Goal: Find specific page/section: Find specific page/section

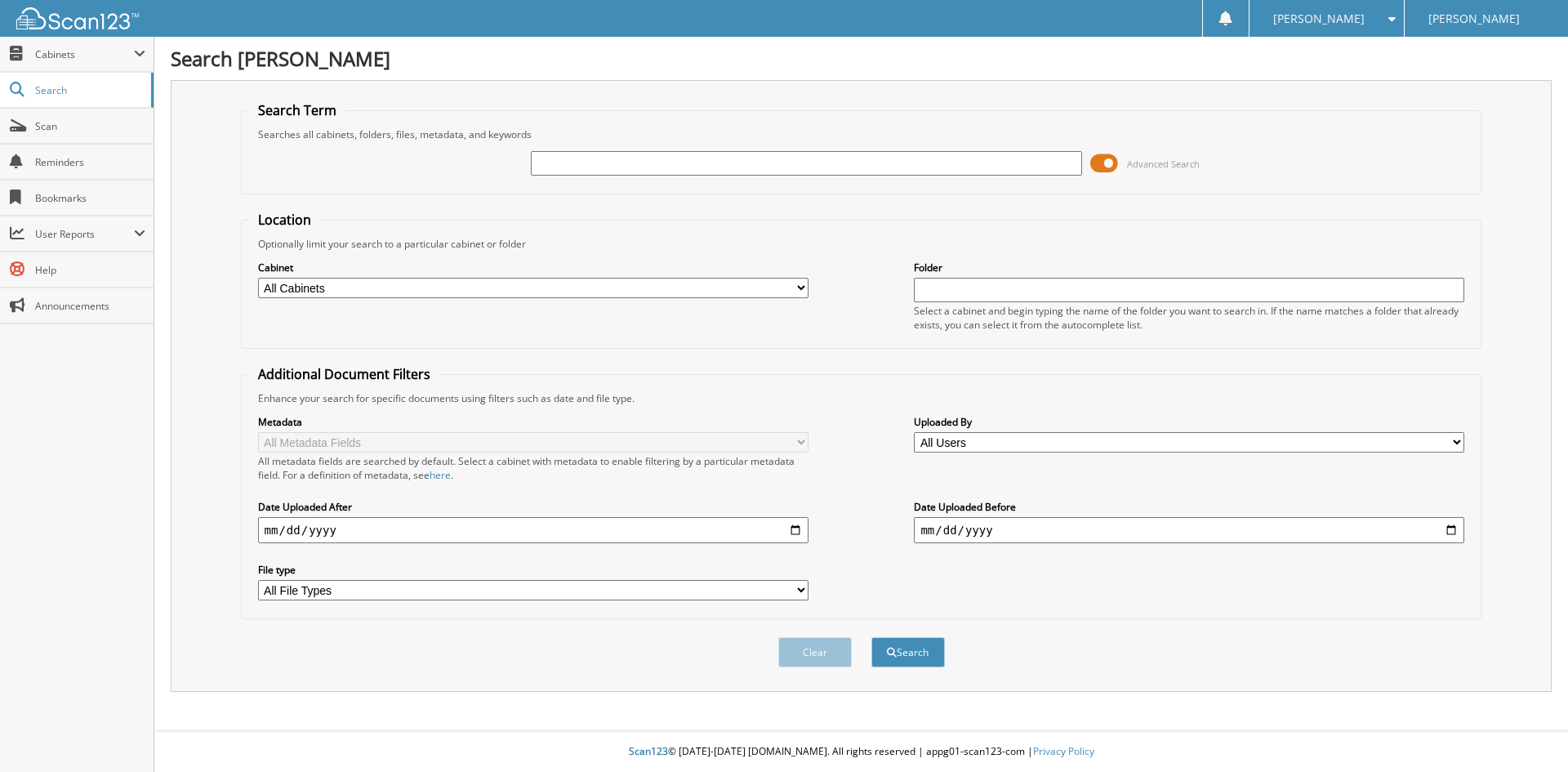
click at [824, 168] on input "text" at bounding box center [806, 164] width 550 height 24
type input "22P6984"
click at [871, 637] on button "Search" at bounding box center [908, 652] width 74 height 30
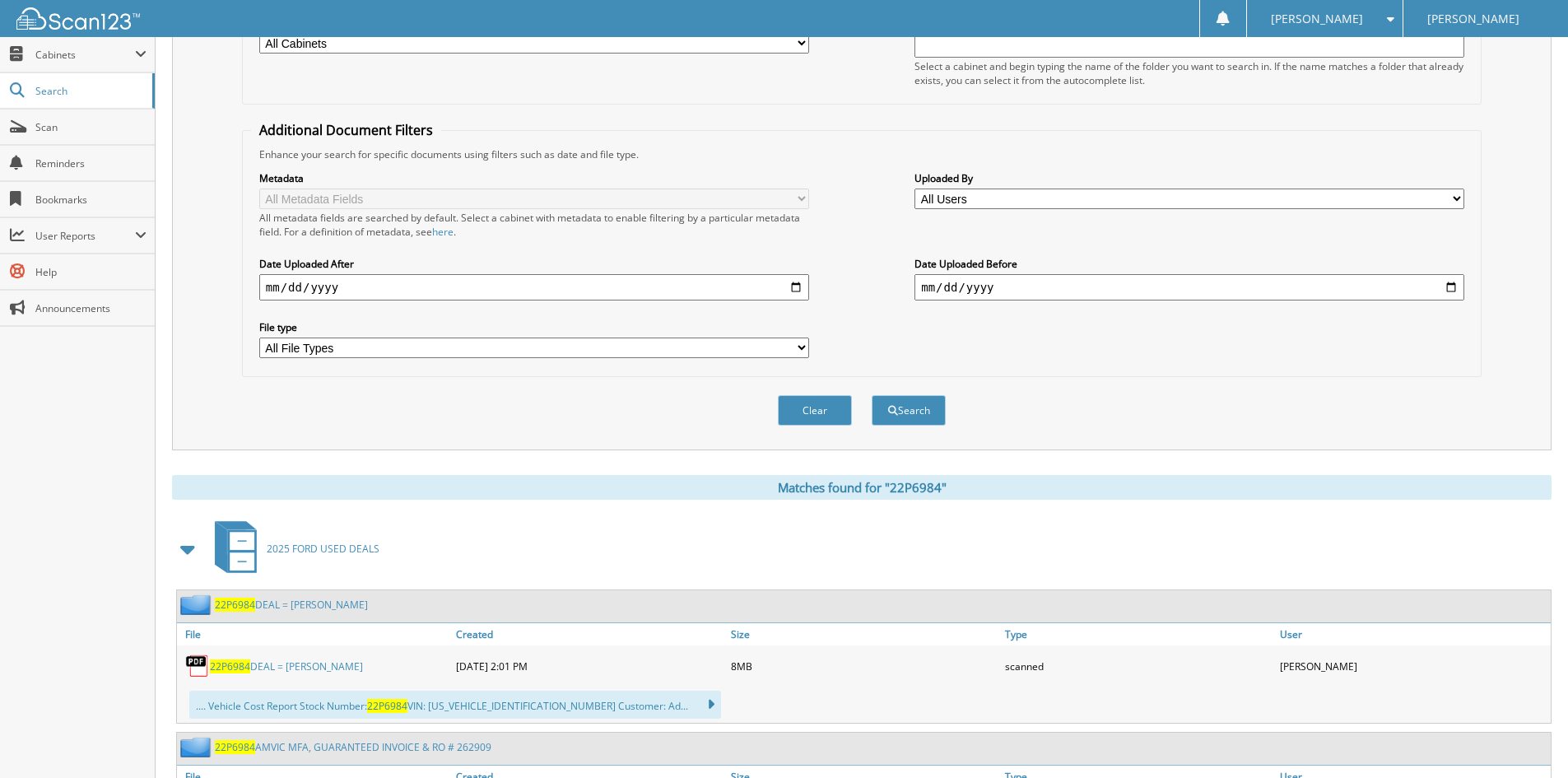
scroll to position [330, 0]
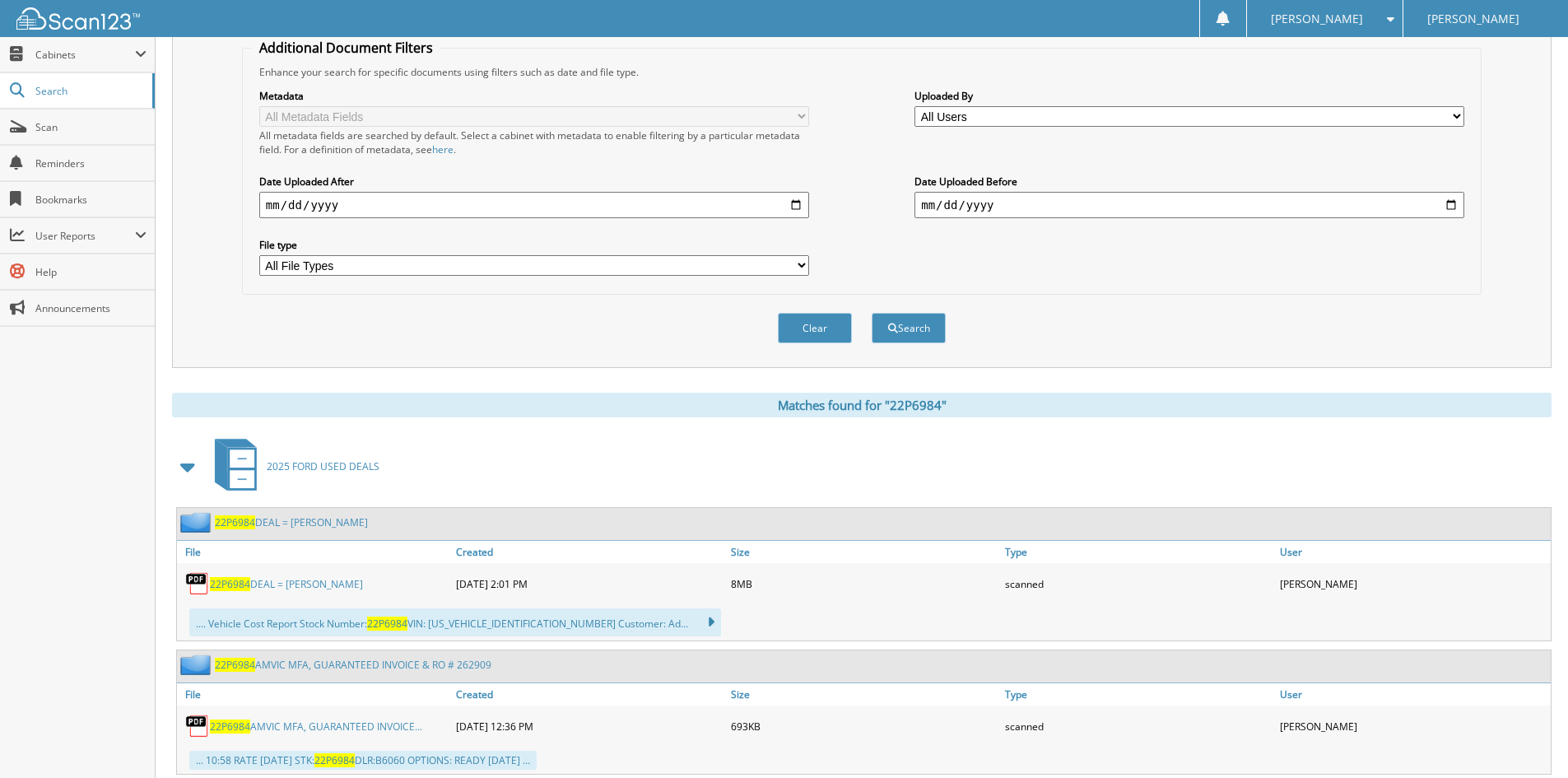
click at [341, 515] on div "22P6984 DEAL = [PERSON_NAME]" at bounding box center [272, 522] width 191 height 21
click at [344, 523] on link "22P6984 DEAL = [PERSON_NAME]" at bounding box center [291, 522] width 153 height 14
